Goal: Task Accomplishment & Management: Manage account settings

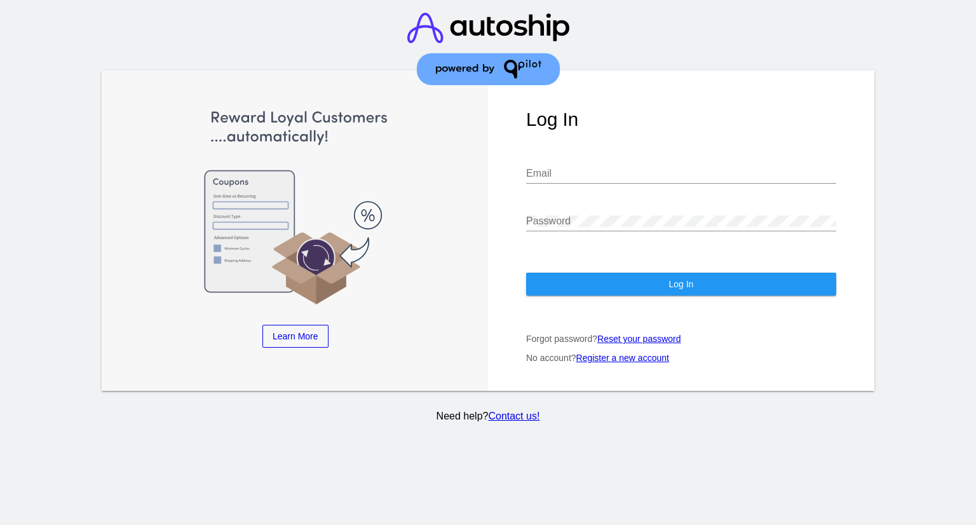
click at [587, 171] on input "Email" at bounding box center [681, 173] width 310 height 11
type input "[PERSON_NAME][EMAIL_ADDRESS][DOMAIN_NAME]"
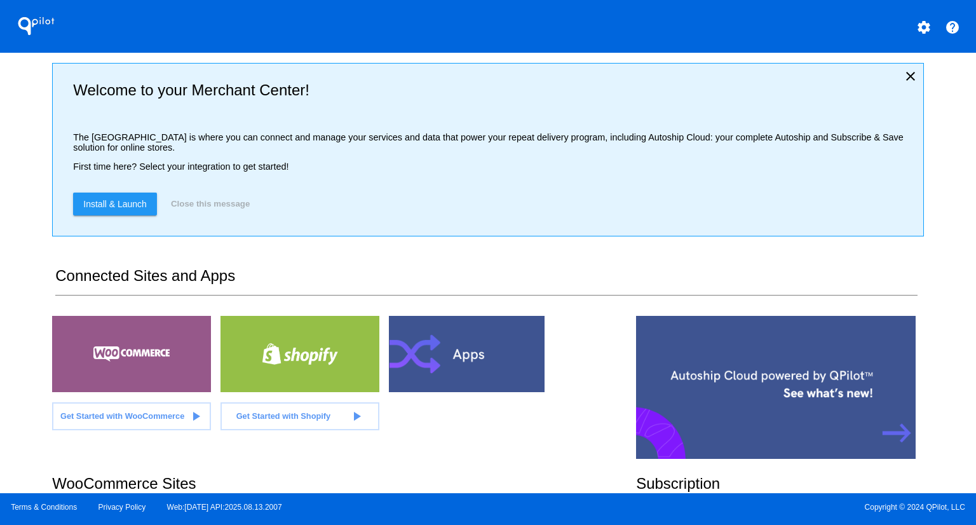
drag, startPoint x: 25, startPoint y: 130, endPoint x: 28, endPoint y: 125, distance: 6.5
click at [25, 130] on div "QPilot settings help Welcome to your Merchant Center! The [GEOGRAPHIC_DATA] is …" at bounding box center [488, 246] width 976 height 493
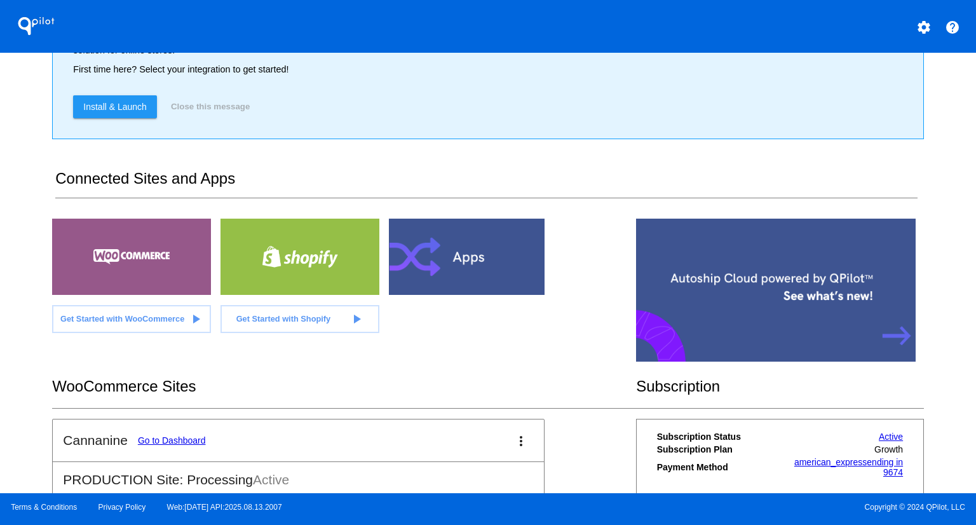
scroll to position [125, 0]
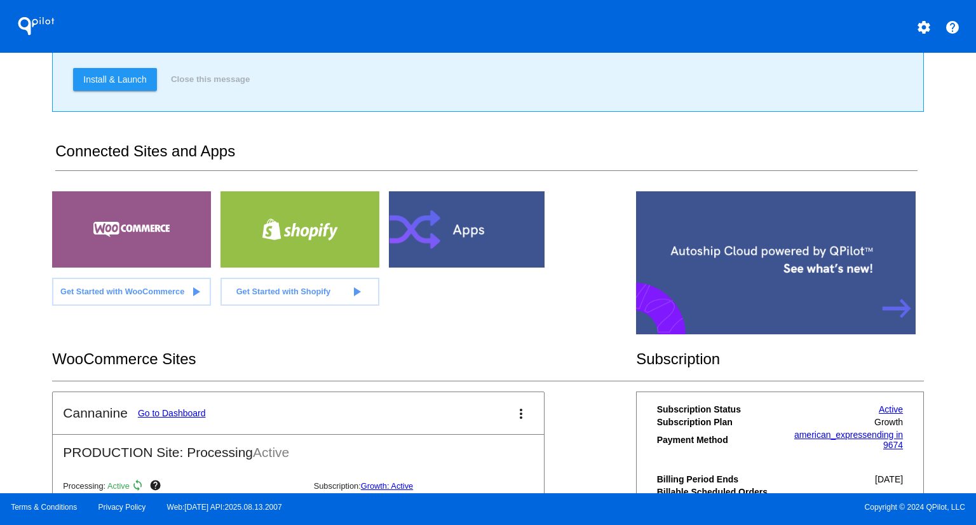
click at [195, 412] on link "Go to Dashboard" at bounding box center [172, 413] width 68 height 10
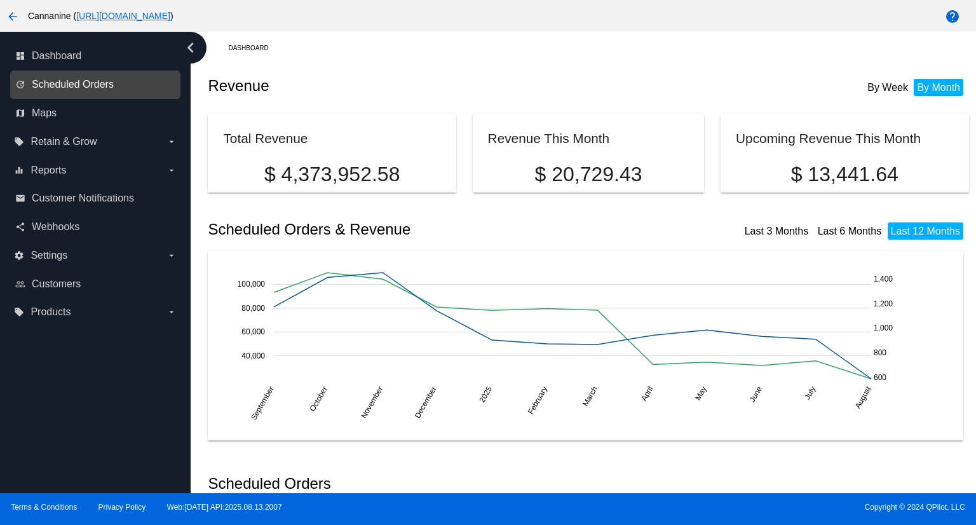
click at [82, 83] on span "Scheduled Orders" at bounding box center [73, 84] width 82 height 11
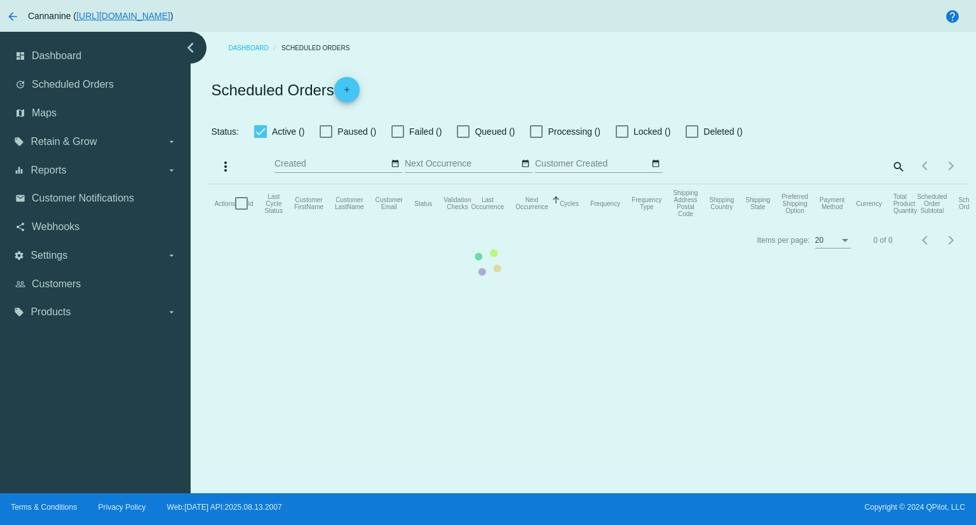
checkbox input "true"
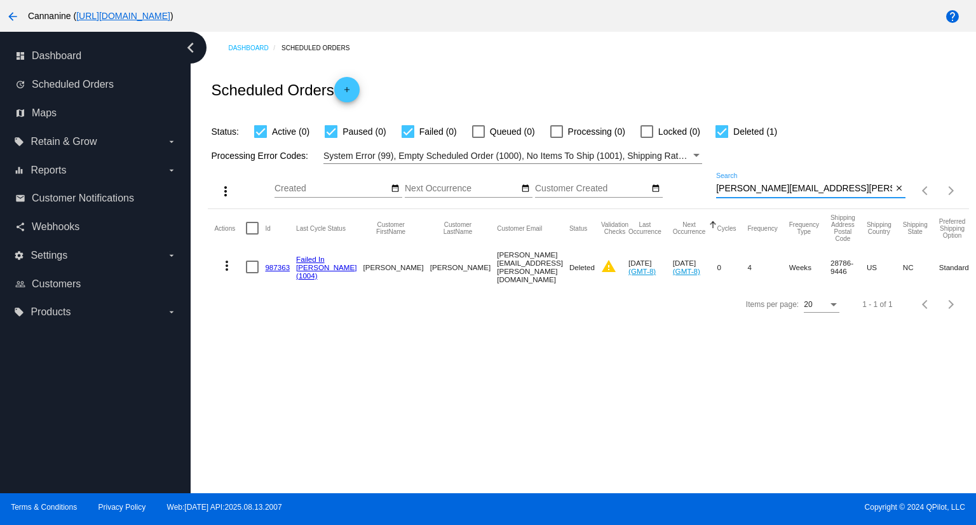
click at [833, 186] on input "[PERSON_NAME][EMAIL_ADDRESS][PERSON_NAME][DOMAIN_NAME]" at bounding box center [804, 189] width 176 height 10
paste input "[EMAIL_ADDRESS]"
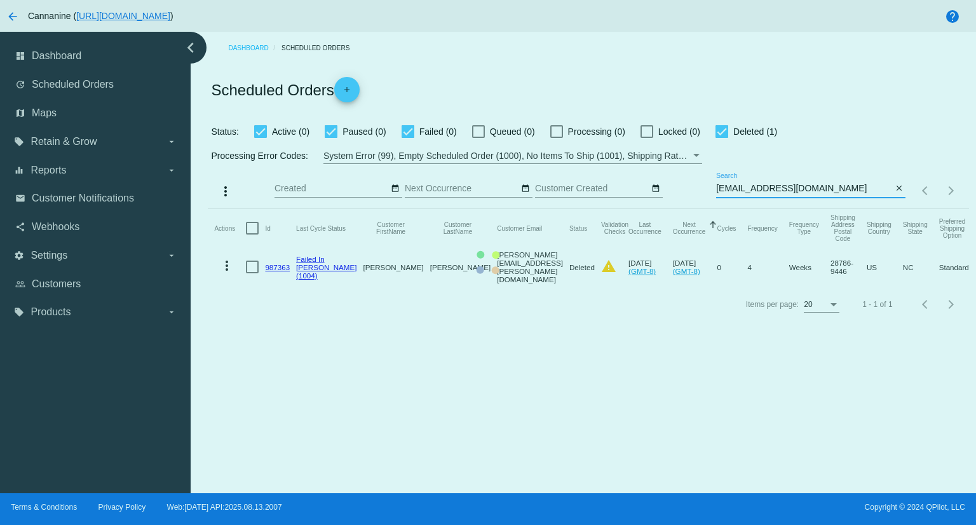
type input "[EMAIL_ADDRESS][DOMAIN_NAME]"
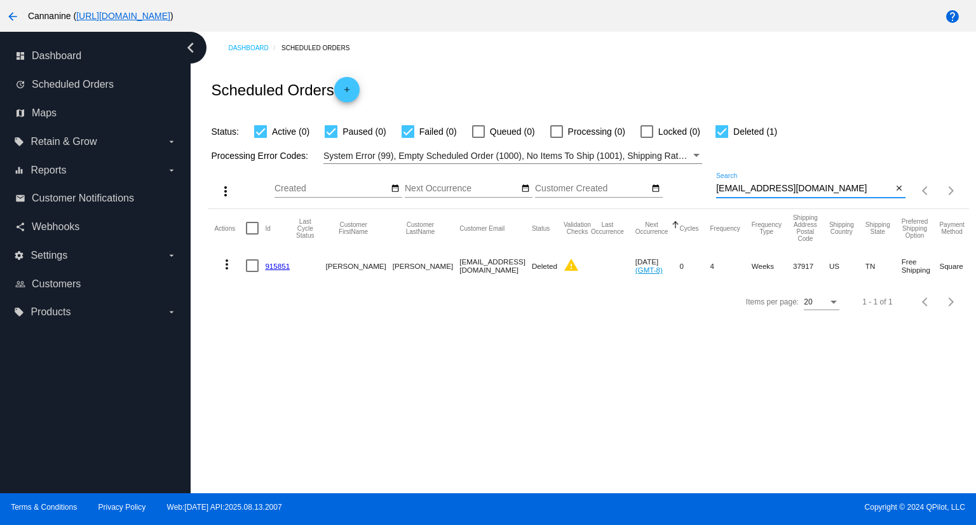
click at [229, 261] on mat-icon "more_vert" at bounding box center [226, 264] width 15 height 15
click at [279, 297] on span "View Event Logs" at bounding box center [285, 295] width 66 height 10
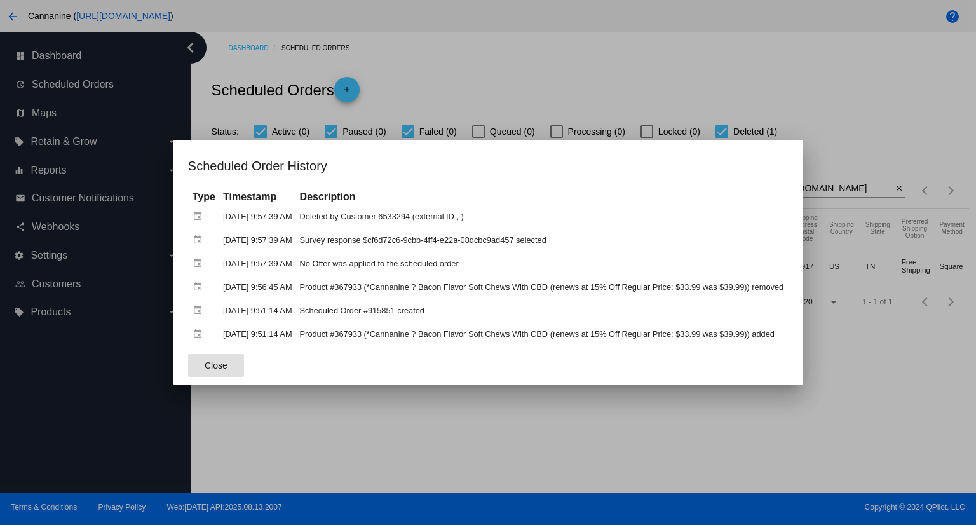
click at [750, 44] on div at bounding box center [488, 262] width 976 height 525
